Goal: Task Accomplishment & Management: Manage account settings

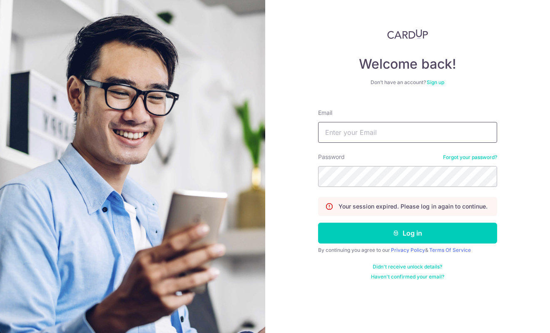
type input "[EMAIL_ADDRESS][DOMAIN_NAME]"
click at [407, 233] on button "Log in" at bounding box center [407, 233] width 179 height 21
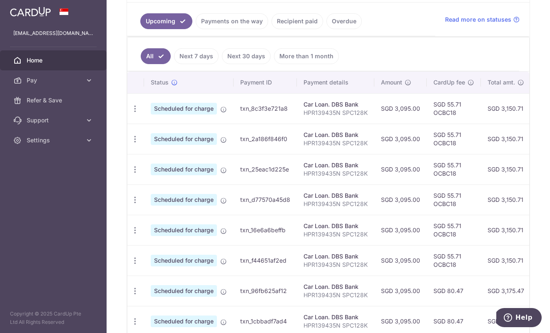
scroll to position [110, 0]
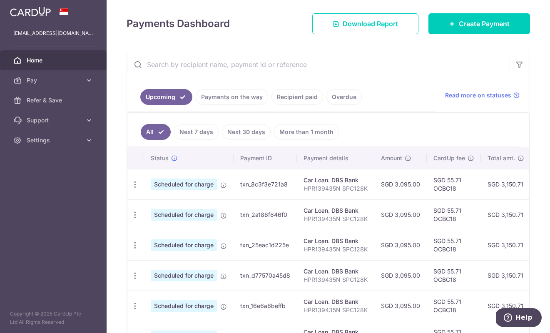
click at [244, 99] on link "Payments on the way" at bounding box center [232, 97] width 72 height 16
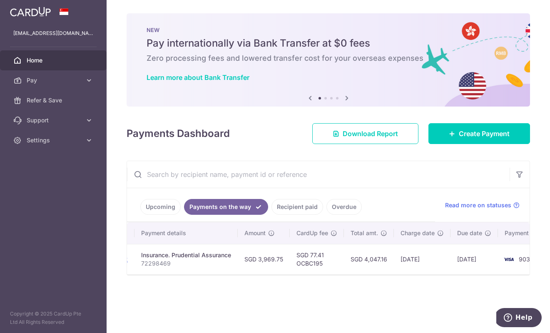
scroll to position [0, 178]
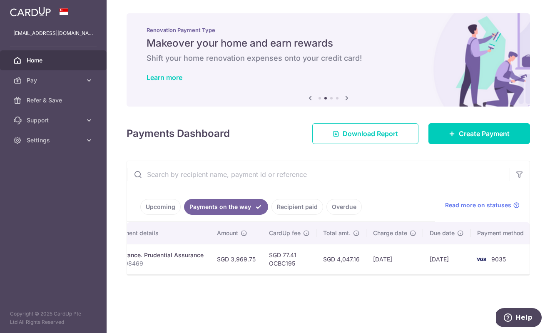
click at [299, 208] on link "Recipient paid" at bounding box center [297, 207] width 52 height 16
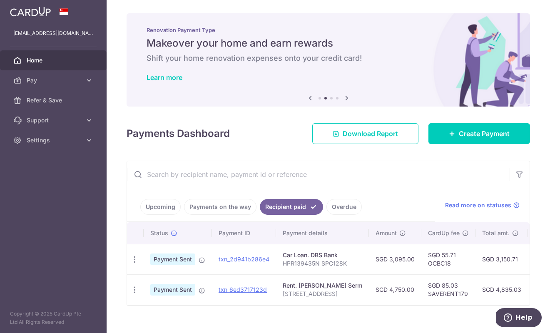
click at [337, 205] on link "Overdue" at bounding box center [343, 207] width 35 height 16
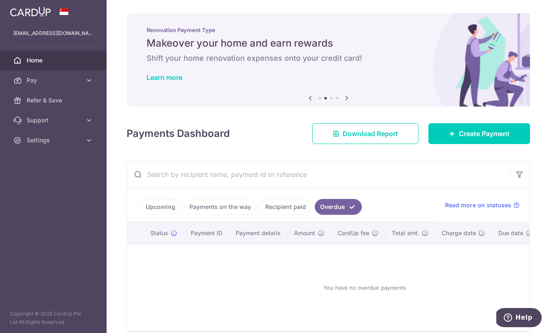
click at [163, 205] on link "Upcoming" at bounding box center [160, 207] width 40 height 16
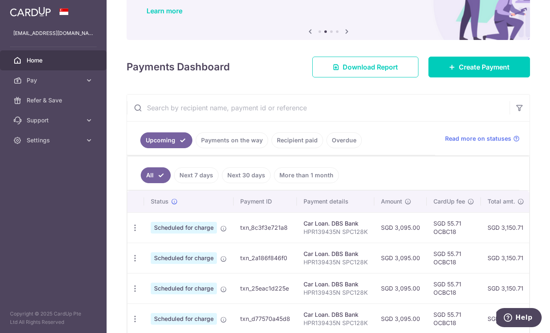
scroll to position [129, 0]
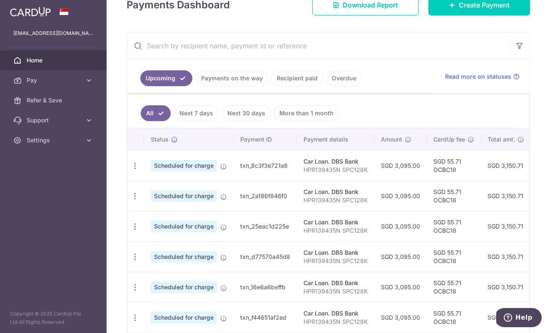
click at [198, 112] on link "Next 7 days" at bounding box center [196, 113] width 45 height 16
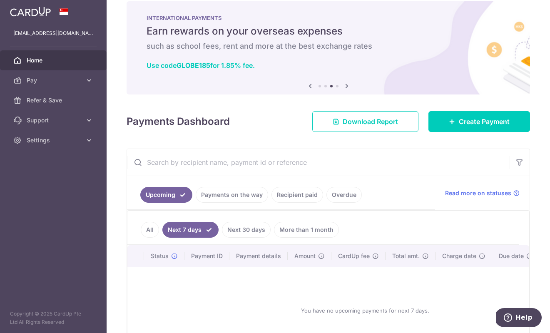
click at [225, 197] on link "Payments on the way" at bounding box center [232, 195] width 72 height 16
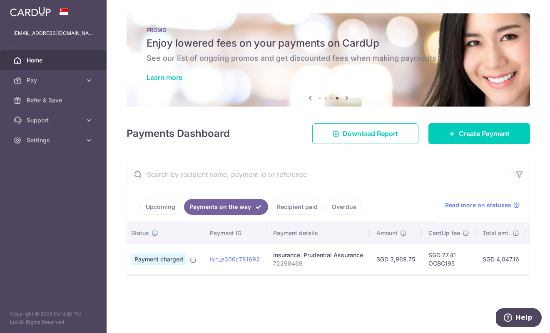
scroll to position [0, 0]
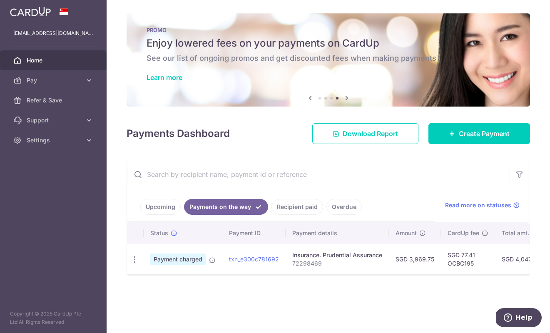
click at [211, 297] on div "× Pause Schedule Pause all future payments in this series Pause just this one p…" at bounding box center [328, 166] width 443 height 333
click at [45, 140] on span "Settings" at bounding box center [54, 140] width 55 height 8
click at [40, 183] on span "Logout" at bounding box center [54, 180] width 55 height 8
